Goal: Information Seeking & Learning: Learn about a topic

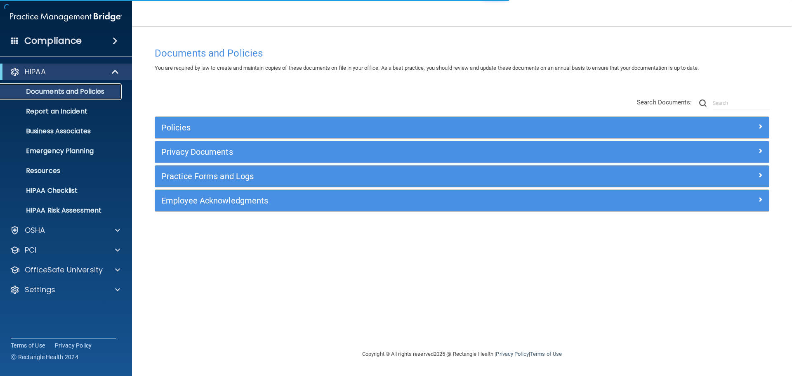
click at [93, 93] on p "Documents and Policies" at bounding box center [61, 91] width 113 height 8
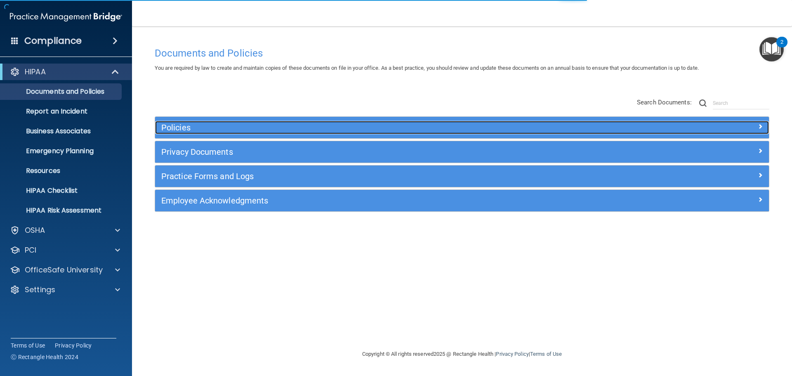
click at [187, 131] on h5 "Policies" at bounding box center [385, 127] width 448 height 9
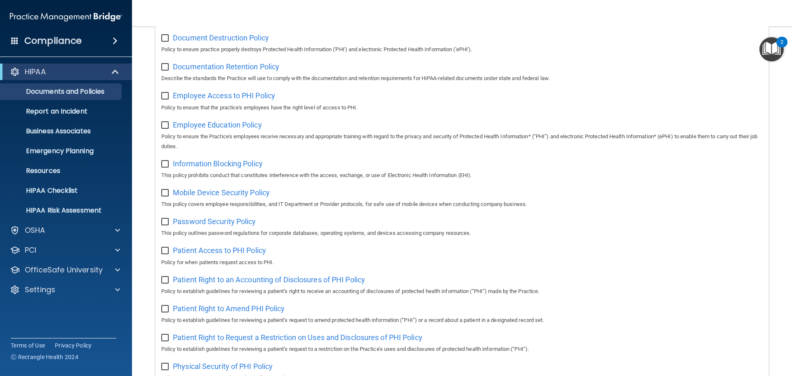
scroll to position [222, 0]
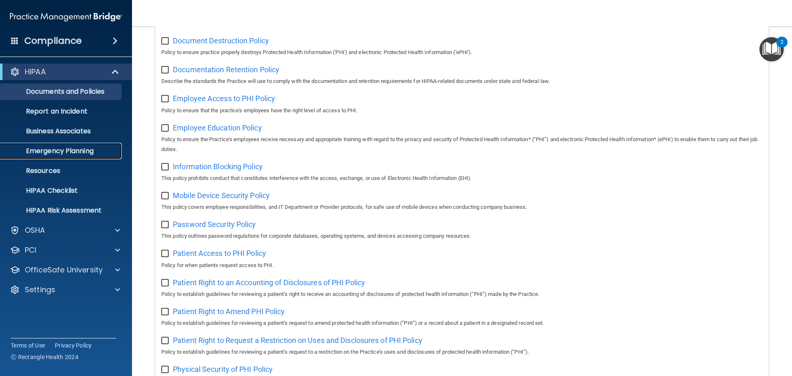
click at [61, 151] on p "Emergency Planning" at bounding box center [61, 151] width 113 height 8
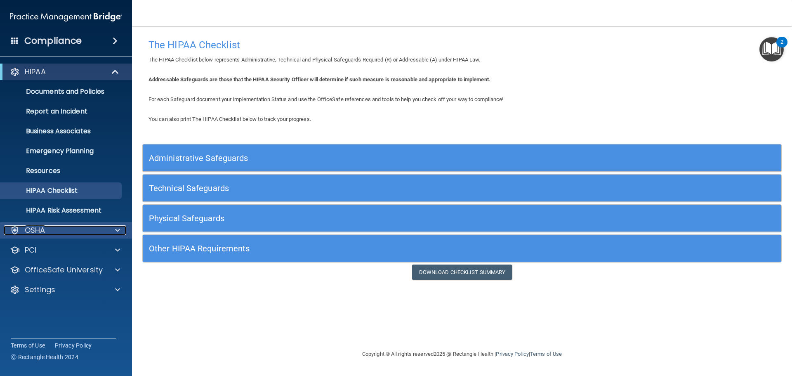
click at [46, 232] on div "OSHA" at bounding box center [55, 230] width 102 height 10
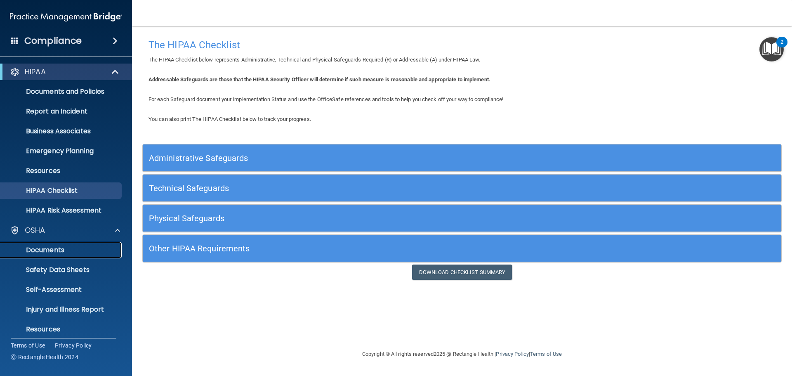
click at [59, 252] on p "Documents" at bounding box center [61, 250] width 113 height 8
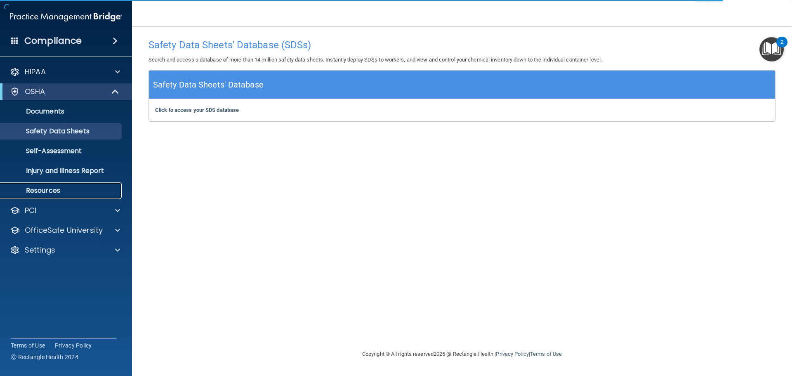
click at [73, 184] on link "Resources" at bounding box center [57, 190] width 130 height 17
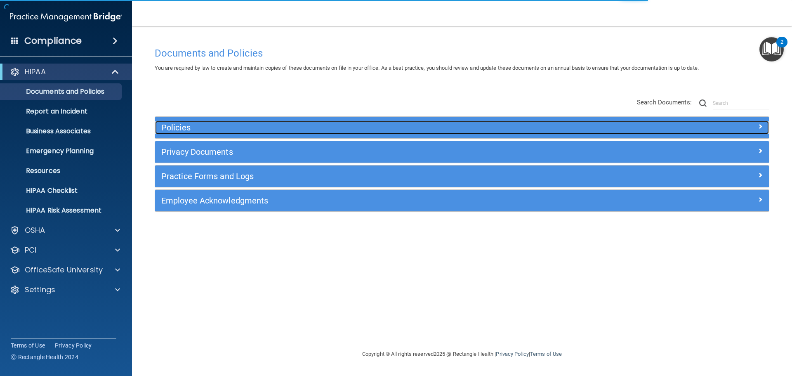
click at [243, 124] on h5 "Policies" at bounding box center [385, 127] width 448 height 9
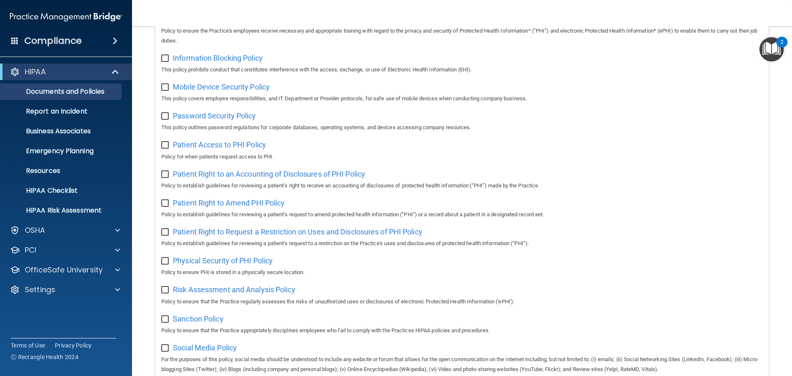
scroll to position [536, 0]
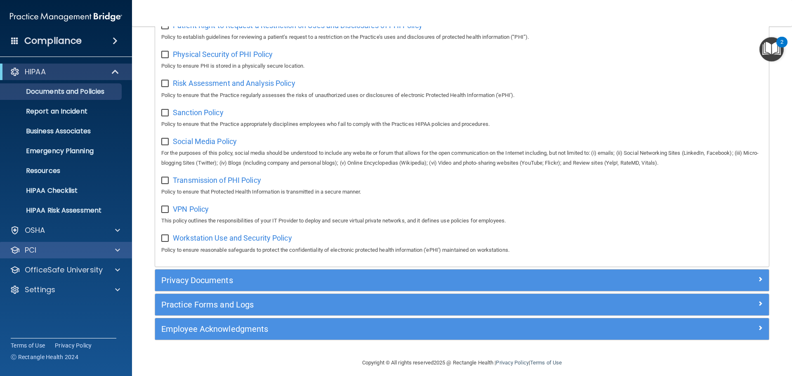
click at [114, 255] on div "PCI" at bounding box center [66, 250] width 132 height 17
click at [116, 249] on span at bounding box center [117, 250] width 5 height 10
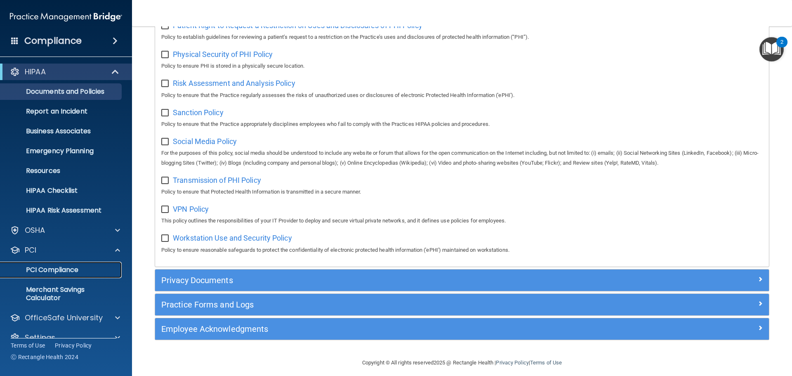
click at [65, 269] on p "PCI Compliance" at bounding box center [61, 270] width 113 height 8
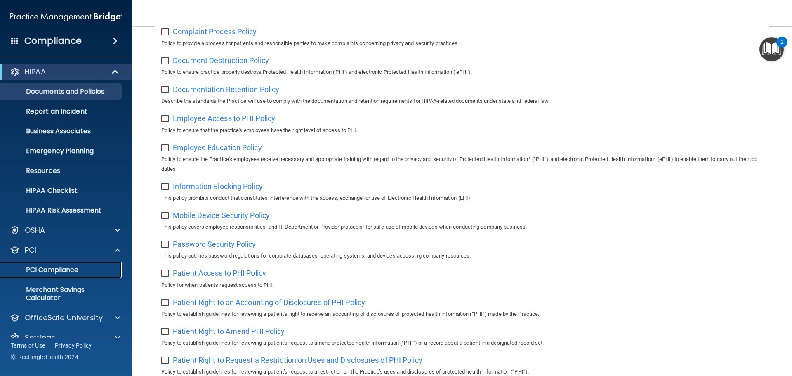
scroll to position [83, 0]
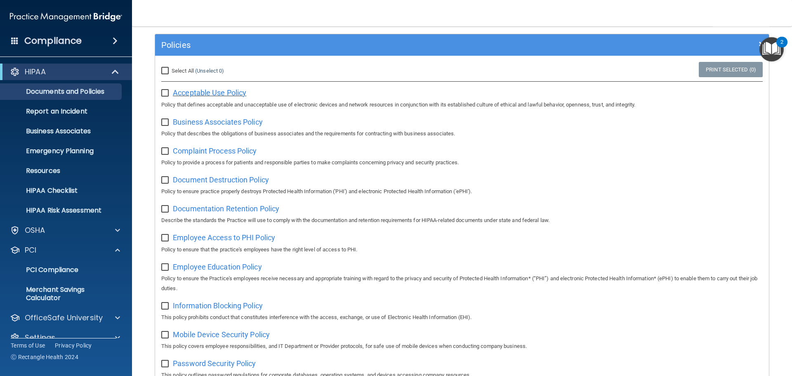
click at [215, 94] on span "Acceptable Use Policy" at bounding box center [209, 92] width 73 height 9
